Goal: Information Seeking & Learning: Find specific fact

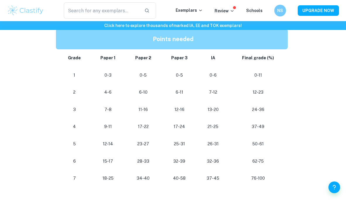
scroll to position [301, 0]
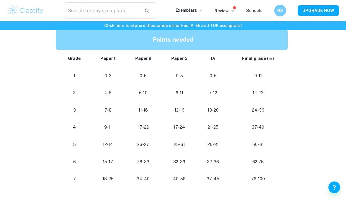
click at [162, 128] on td "17-24" at bounding box center [180, 126] width 36 height 17
click at [69, 139] on td "5" at bounding box center [73, 144] width 35 height 17
click at [248, 143] on p "50-61" at bounding box center [259, 144] width 50 height 8
drag, startPoint x: 259, startPoint y: 146, endPoint x: 282, endPoint y: 146, distance: 23.7
click at [282, 146] on p "50-61" at bounding box center [259, 144] width 50 height 8
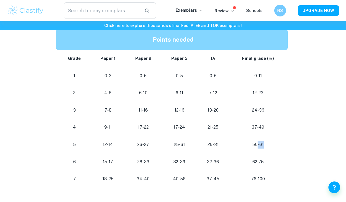
click at [282, 143] on p "50-61" at bounding box center [259, 144] width 50 height 8
drag, startPoint x: 282, startPoint y: 143, endPoint x: 242, endPoint y: 143, distance: 39.6
click at [242, 143] on p "50-61" at bounding box center [259, 144] width 50 height 8
click at [290, 148] on td "50-61" at bounding box center [260, 144] width 62 height 17
